Goal: Information Seeking & Learning: Learn about a topic

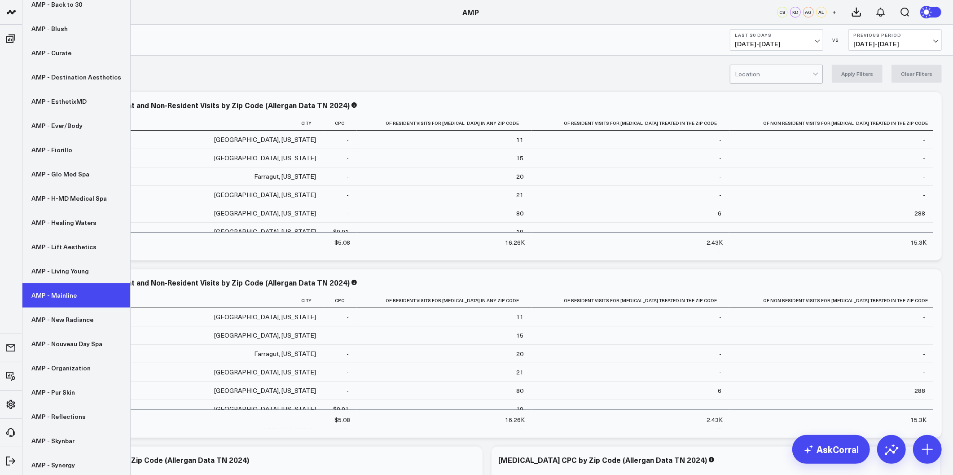
scroll to position [128, 0]
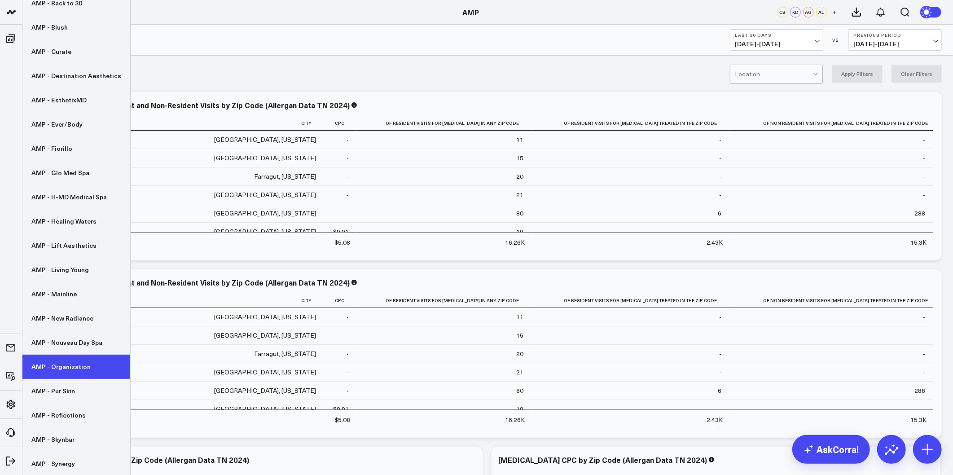
click at [53, 367] on link "AMP - Organization" at bounding box center [76, 367] width 108 height 24
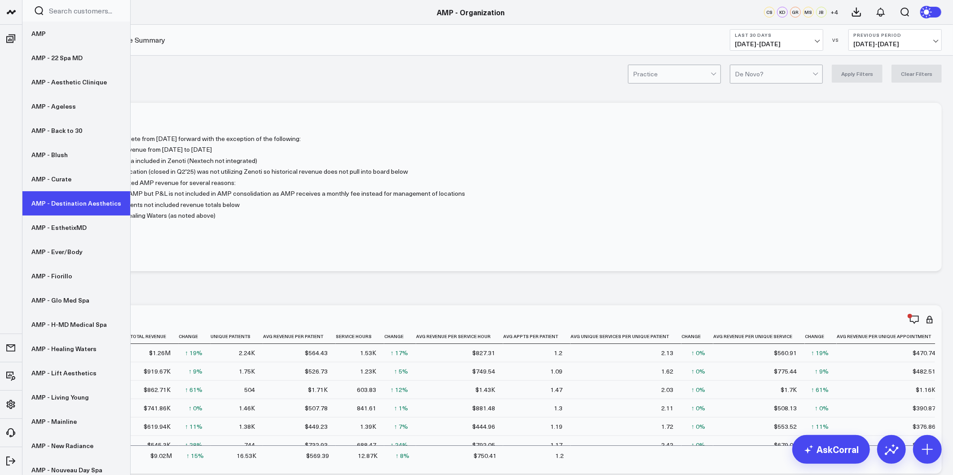
scroll to position [50, 0]
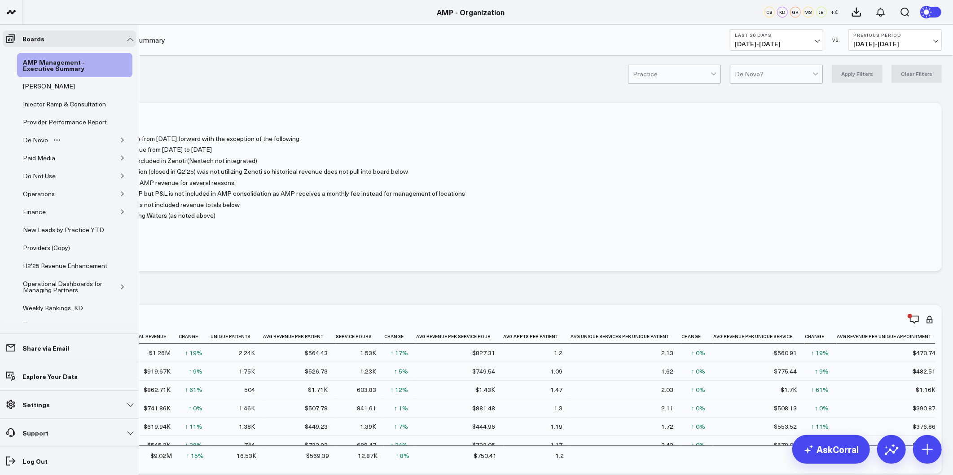
click at [120, 143] on icon "button" at bounding box center [122, 139] width 5 height 5
click at [56, 188] on div "De Novo Charts" at bounding box center [52, 182] width 50 height 11
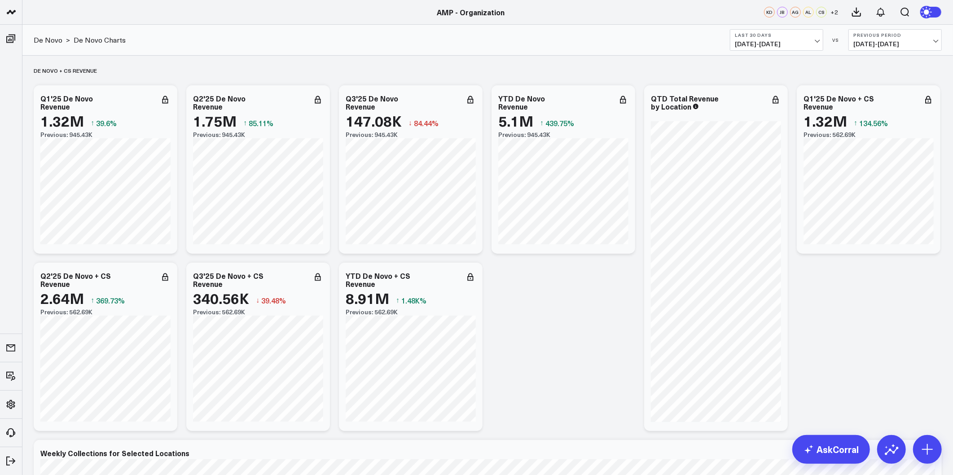
drag, startPoint x: 382, startPoint y: 440, endPoint x: 369, endPoint y: 409, distance: 33.4
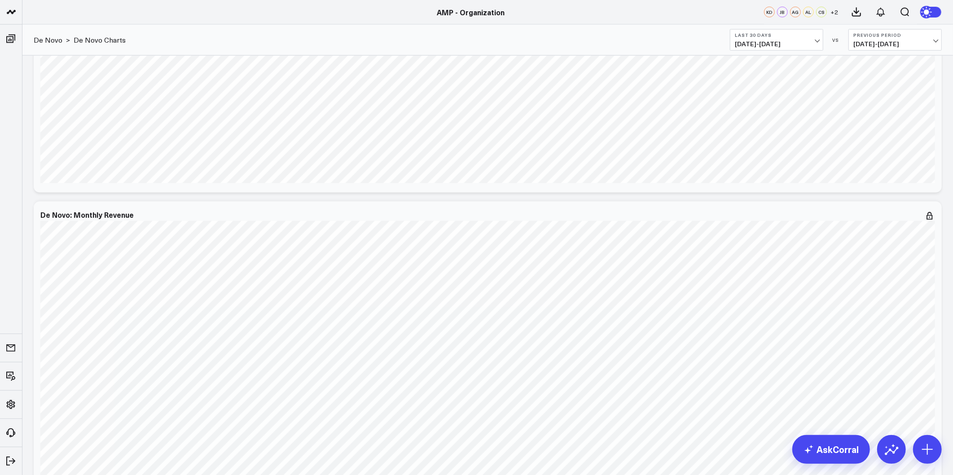
scroll to position [998, 0]
click at [928, 162] on icon at bounding box center [930, 166] width 11 height 11
click at [939, 120] on div "De Novo: Weekly Revenue [fontSize:10px lineHeight:12px] / Living Young - St. Pe…" at bounding box center [488, 58] width 908 height 168
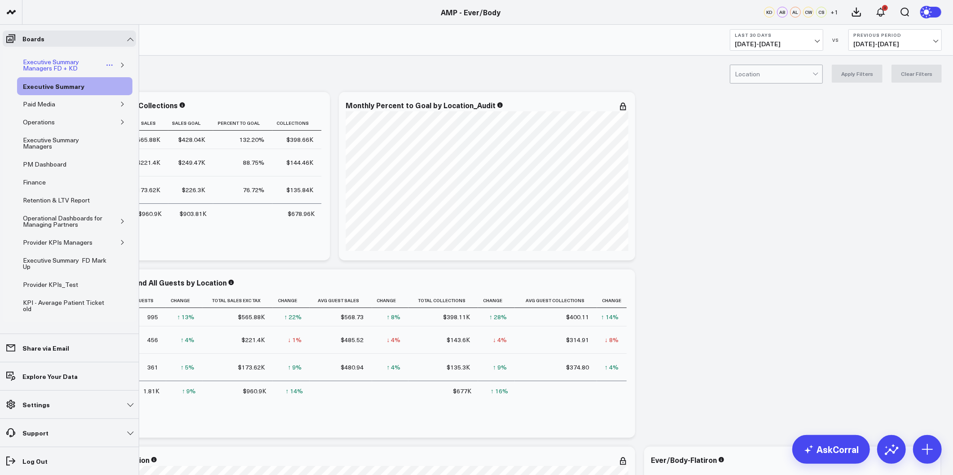
click at [39, 63] on div "Executive Summary Managers FD + KD" at bounding box center [63, 65] width 84 height 17
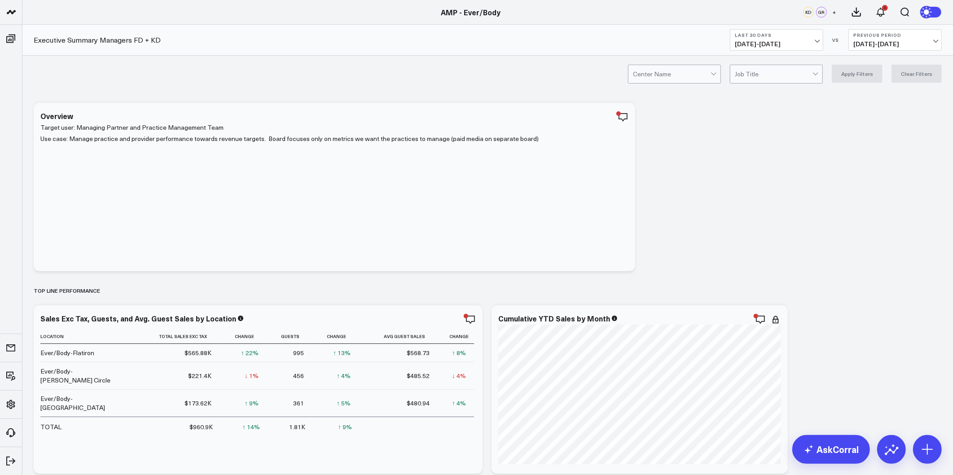
scroll to position [199, 0]
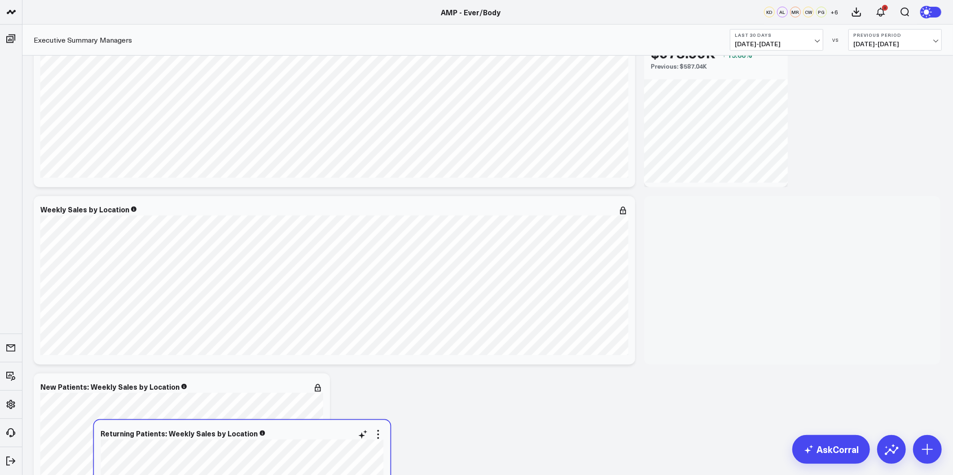
scroll to position [670, 0]
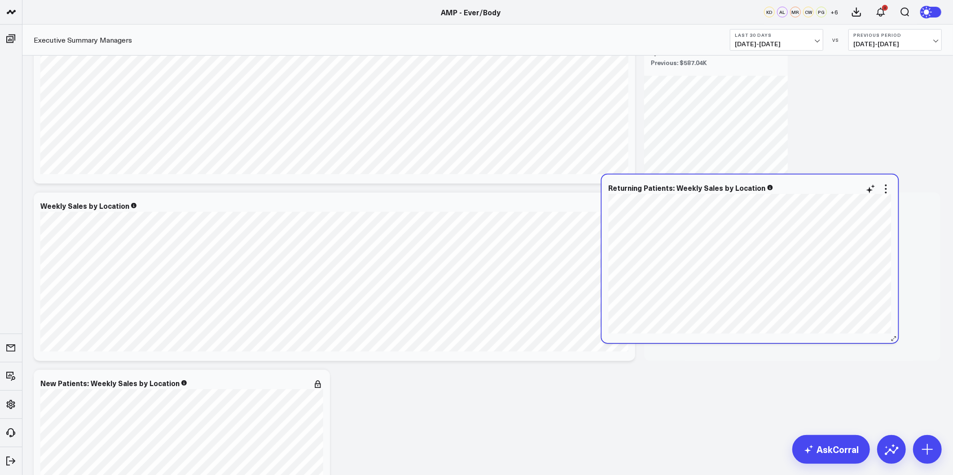
click at [846, 198] on div "Returning Patients: Weekly Sales by Location [fontSize:10px lineHeight:12px] / …" at bounding box center [750, 259] width 296 height 168
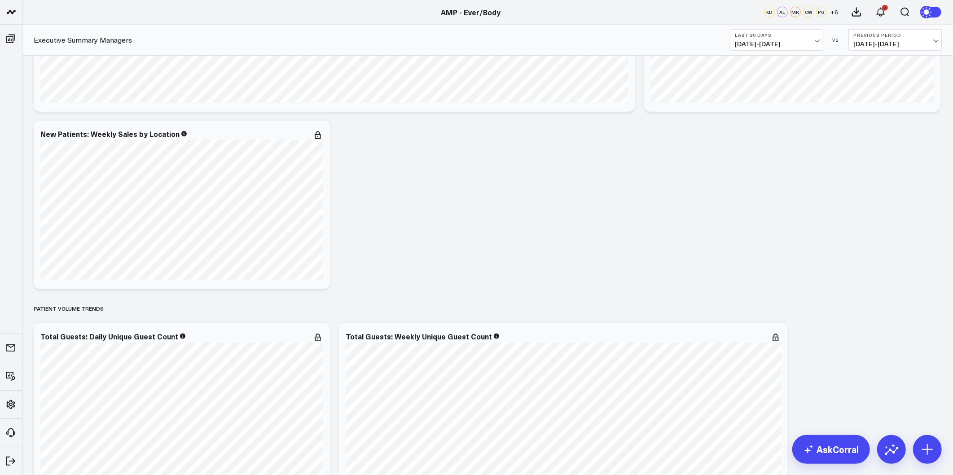
scroll to position [1335, 0]
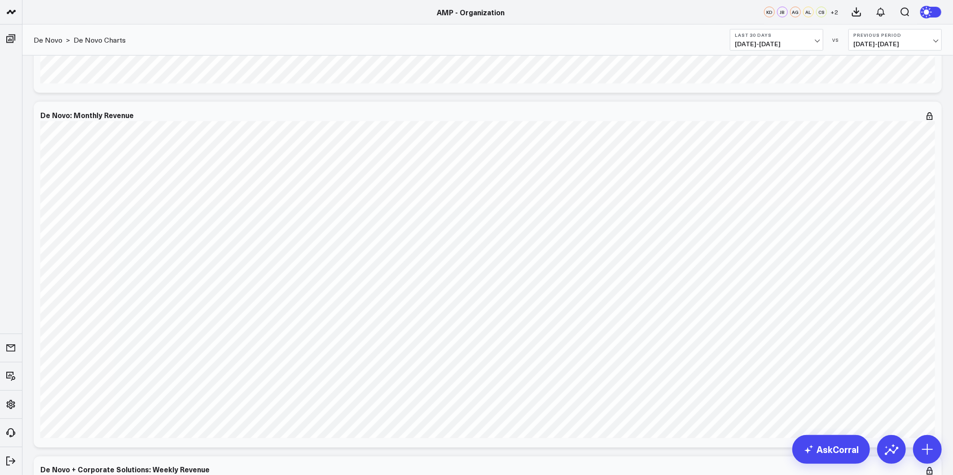
scroll to position [50, 0]
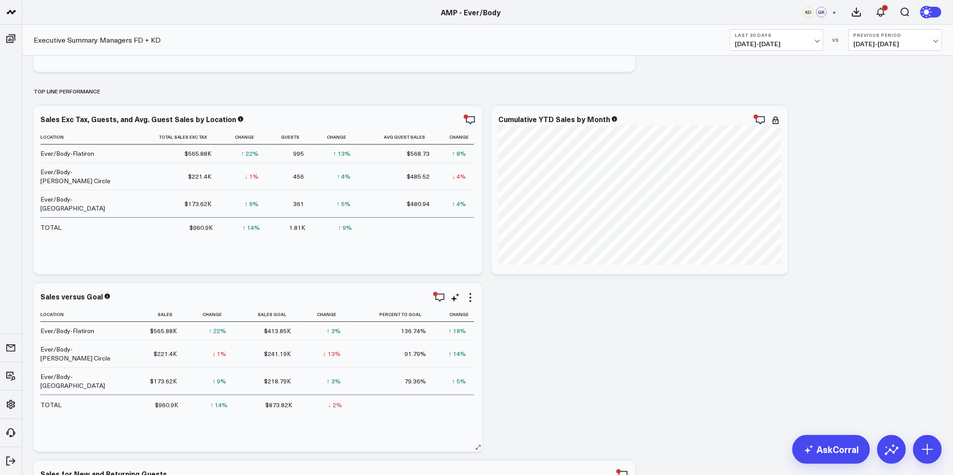
scroll to position [199, 0]
